Goal: Find specific page/section: Find specific page/section

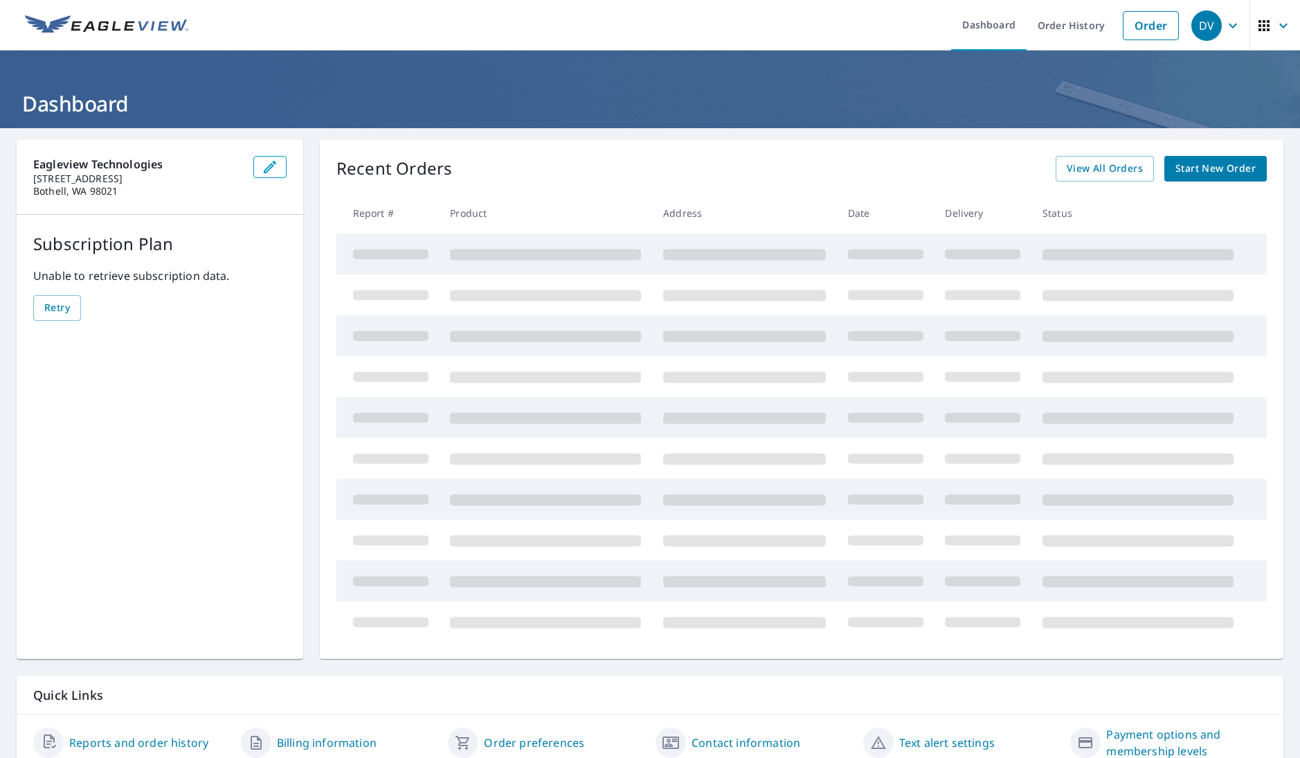
click at [614, 82] on header "Dashboard" at bounding box center [650, 90] width 1300 height 78
click at [577, 60] on header "Dashboard" at bounding box center [650, 90] width 1300 height 78
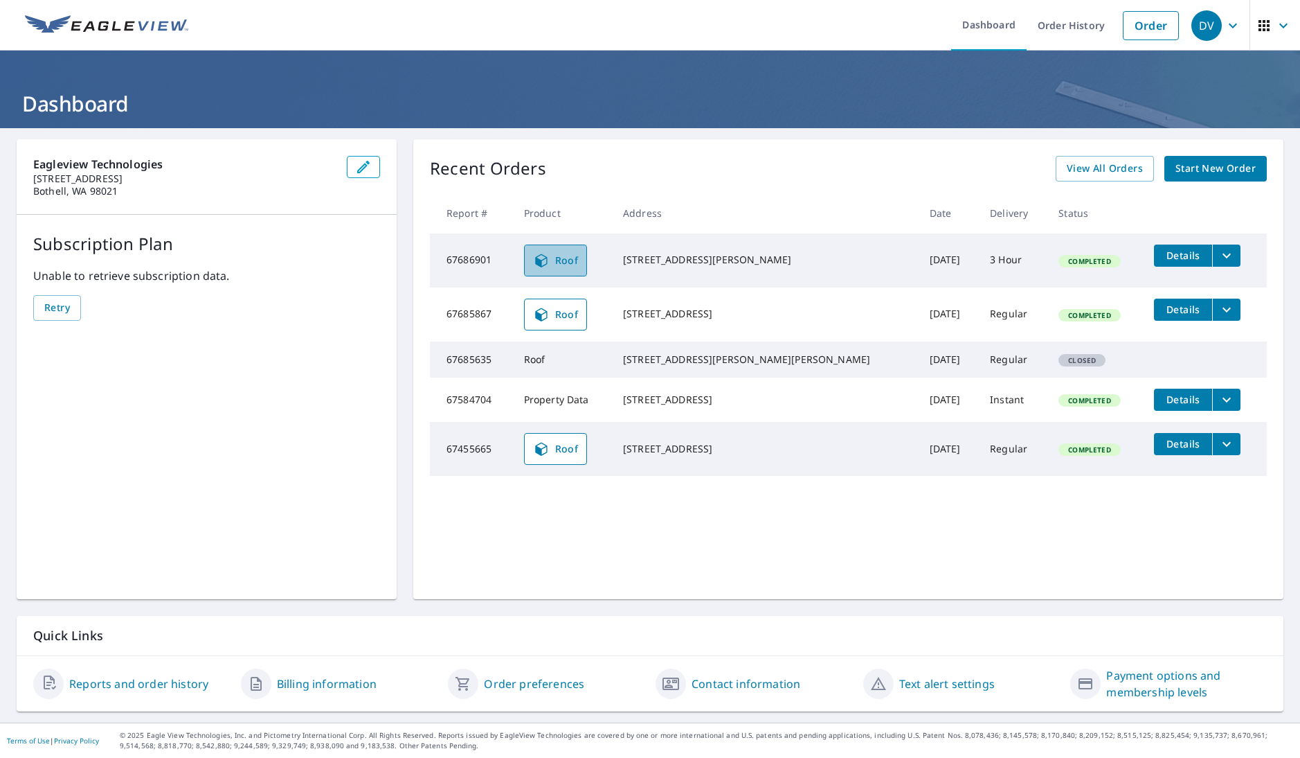
click at [566, 254] on span "Roof" at bounding box center [556, 260] width 46 height 17
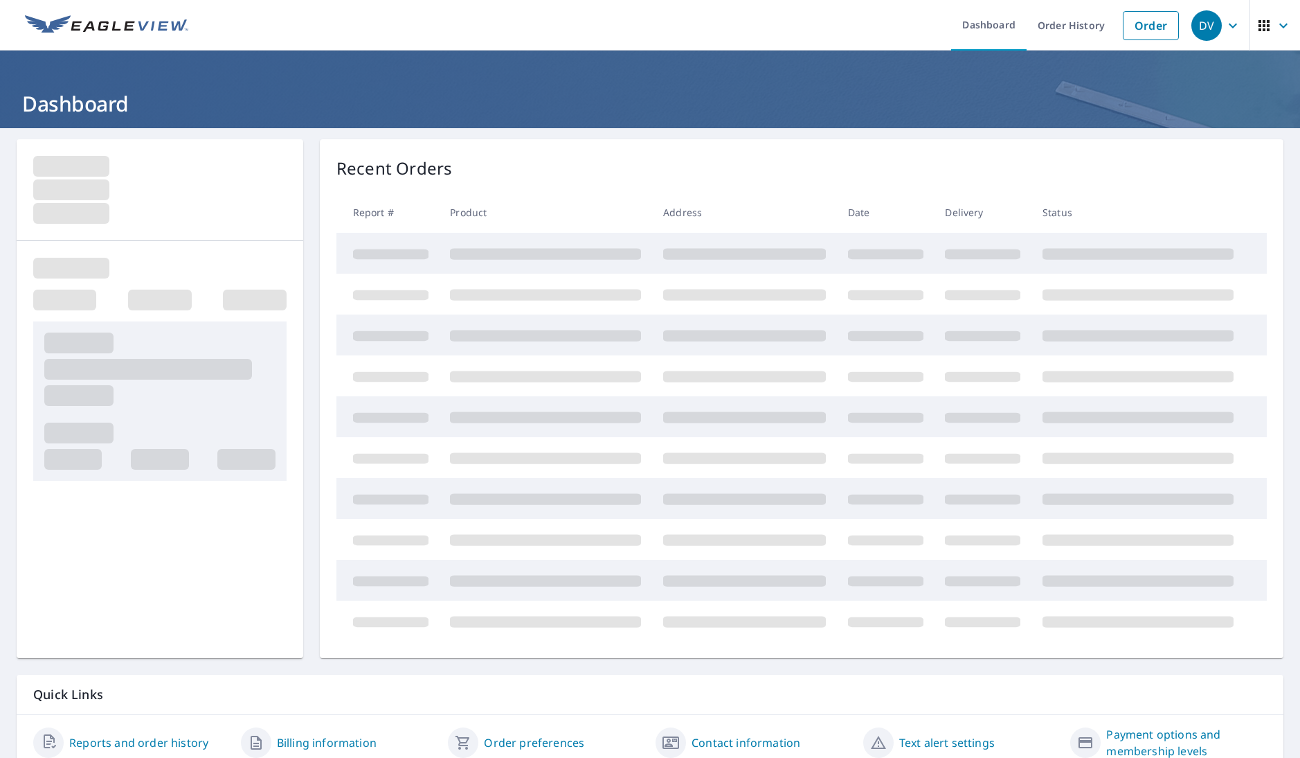
click at [564, 71] on header "Dashboard" at bounding box center [650, 90] width 1300 height 78
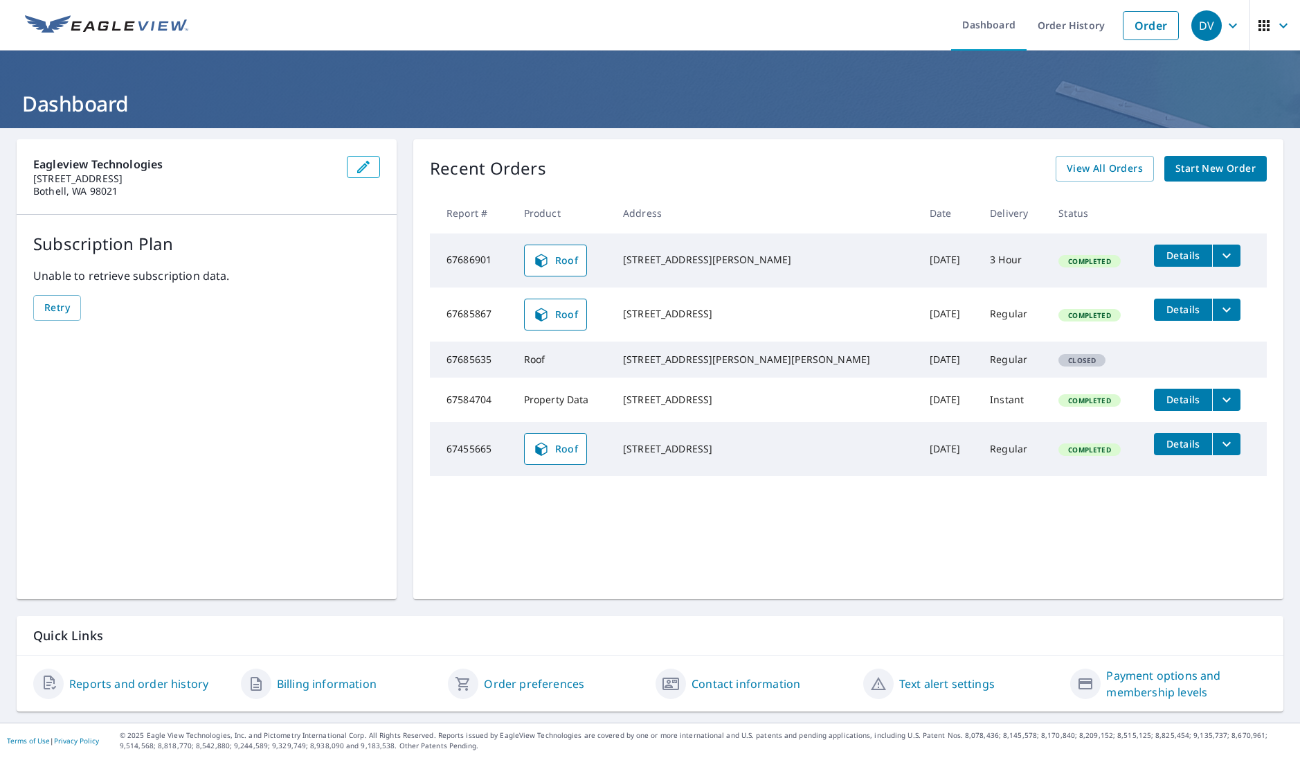
click at [550, 314] on icon at bounding box center [541, 314] width 17 height 17
